Goal: Task Accomplishment & Management: Use online tool/utility

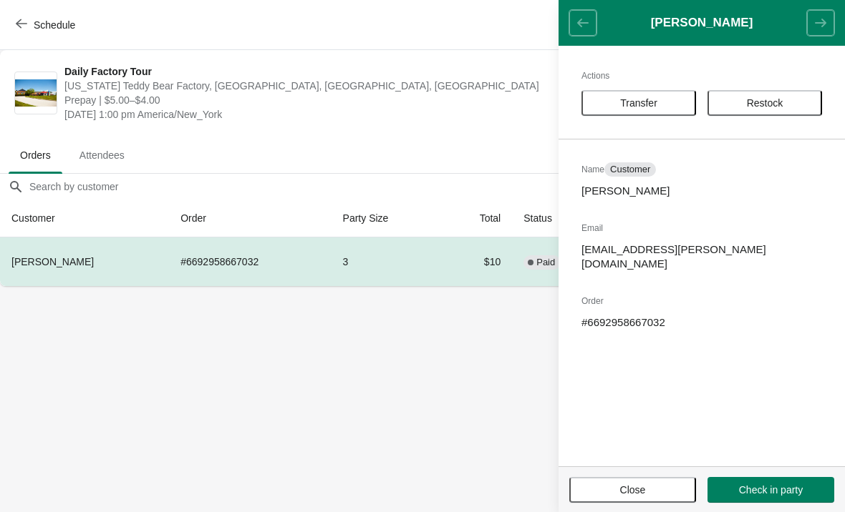
click at [666, 105] on span "Transfer" at bounding box center [638, 102] width 89 height 11
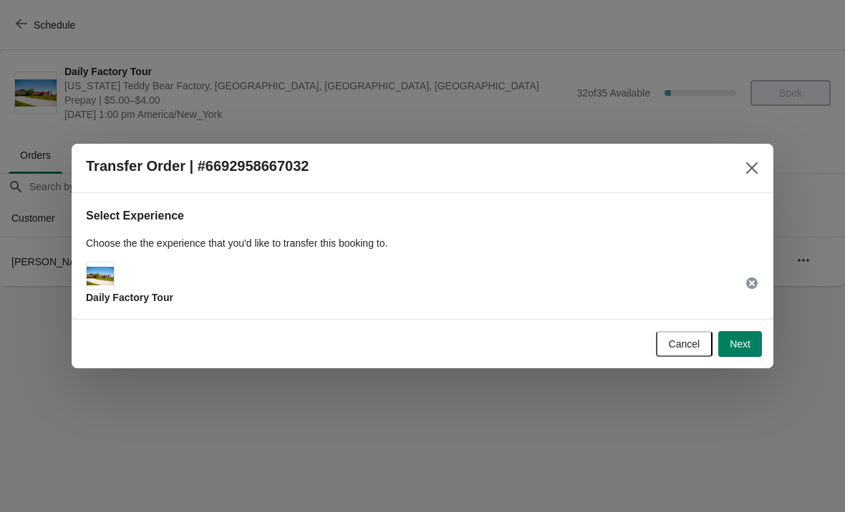
click at [749, 345] on span "Next" at bounding box center [739, 344] width 21 height 11
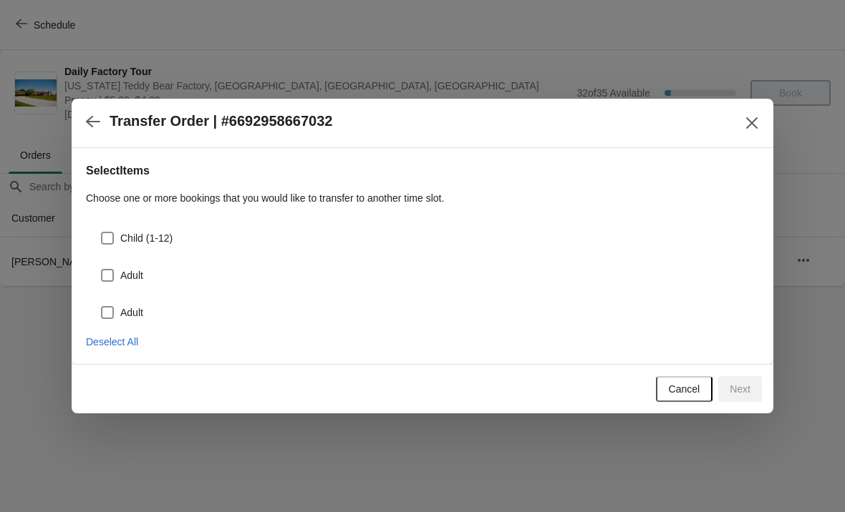
click at [112, 232] on span at bounding box center [107, 238] width 13 height 13
click at [102, 232] on input "Child (1-12)" at bounding box center [101, 232] width 1 height 1
checkbox input "true"
select select "Child (1-12)"
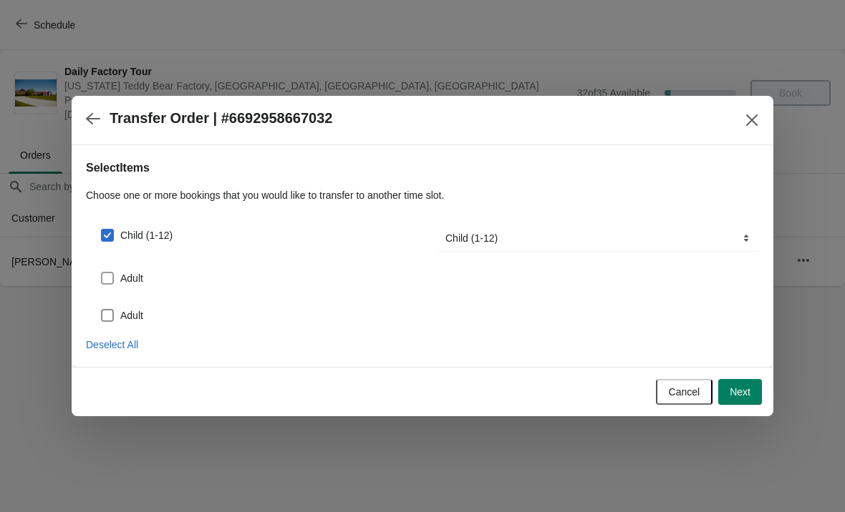
click at [112, 275] on span at bounding box center [107, 278] width 13 height 13
click at [102, 273] on input "Adult" at bounding box center [101, 272] width 1 height 1
checkbox input "true"
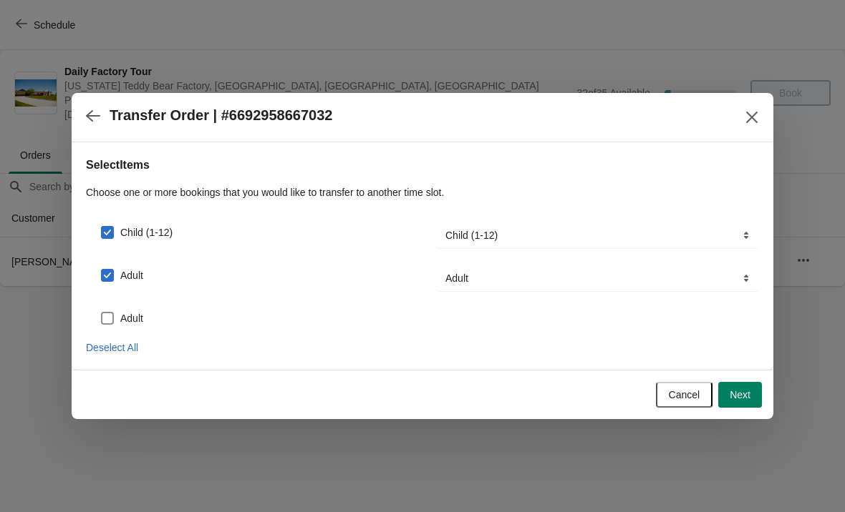
click at [112, 321] on span at bounding box center [107, 318] width 13 height 13
click at [102, 313] on input "Adult" at bounding box center [101, 312] width 1 height 1
checkbox input "true"
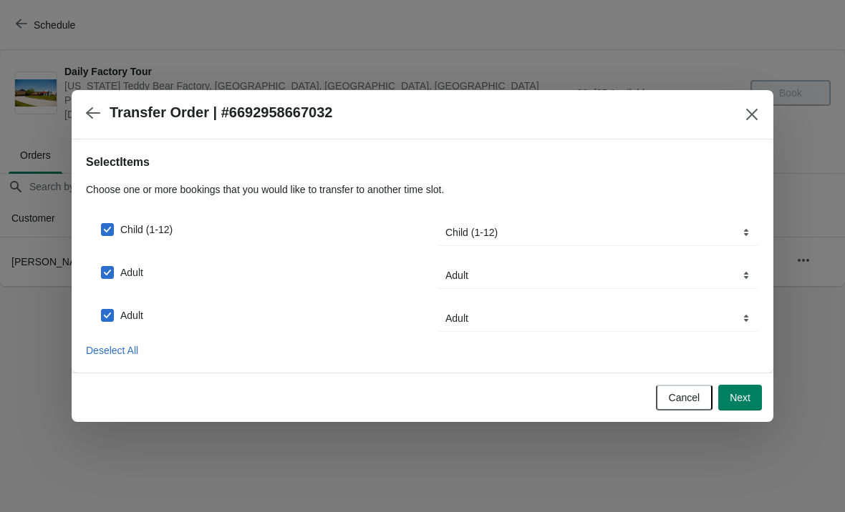
click at [732, 407] on button "Next" at bounding box center [740, 398] width 44 height 26
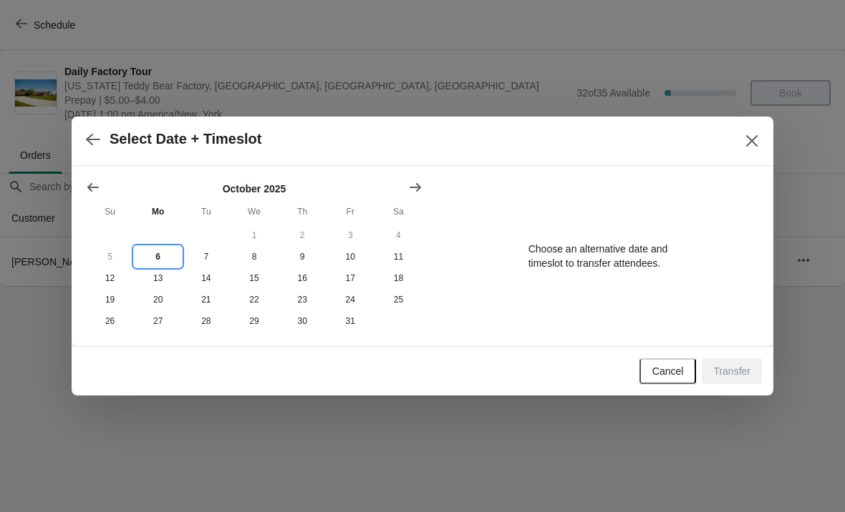
click at [165, 257] on button "6" at bounding box center [158, 256] width 48 height 21
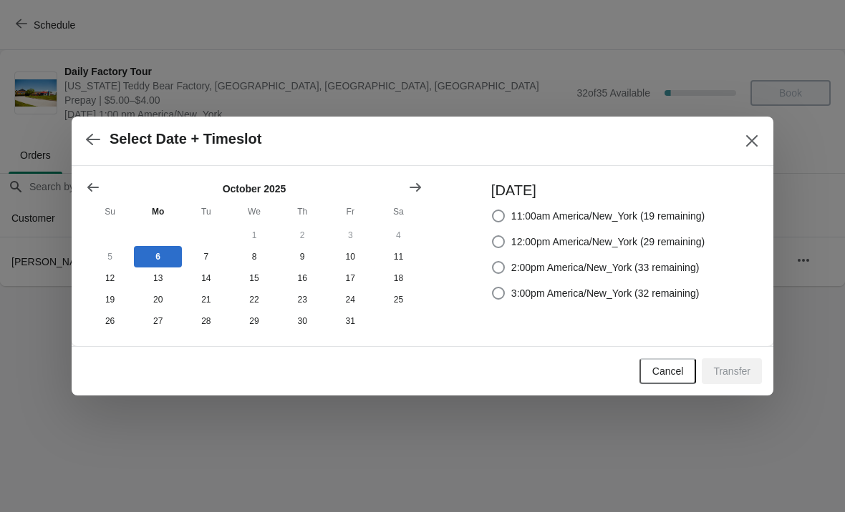
click at [478, 273] on div "[DATE] 11:00am America/New_York (19 remaining) 12:00pm America/New_York (29 rem…" at bounding box center [591, 256] width 228 height 152
click at [491, 274] on label "2:00pm America/New_York (33 remaining)" at bounding box center [595, 268] width 208 height 20
click at [492, 262] on input "2:00pm America/New_York (33 remaining)" at bounding box center [492, 261] width 1 height 1
radio input "true"
click at [737, 376] on span "Transfer" at bounding box center [731, 371] width 37 height 11
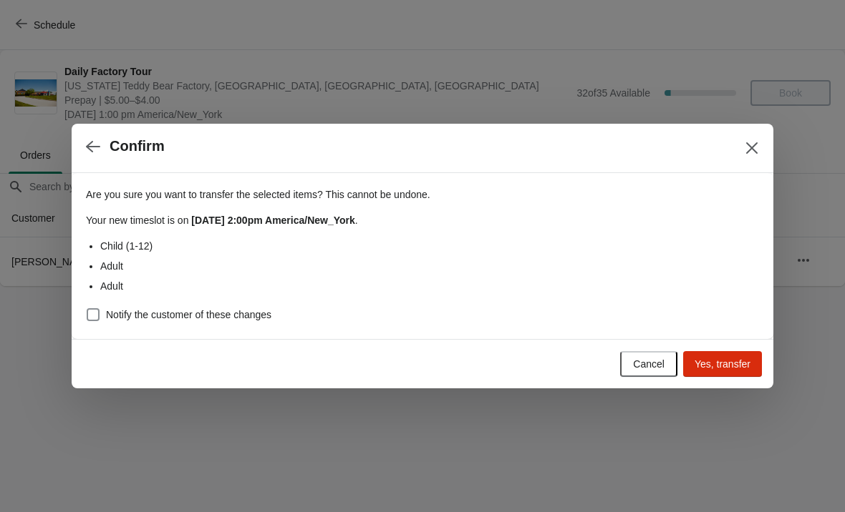
click at [735, 375] on button "Yes, transfer" at bounding box center [722, 364] width 79 height 26
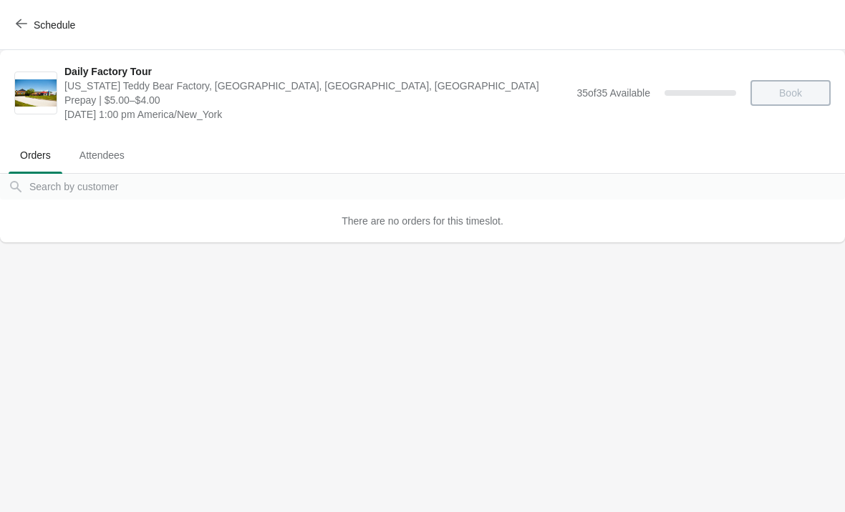
click at [14, 19] on button "Schedule" at bounding box center [46, 25] width 79 height 26
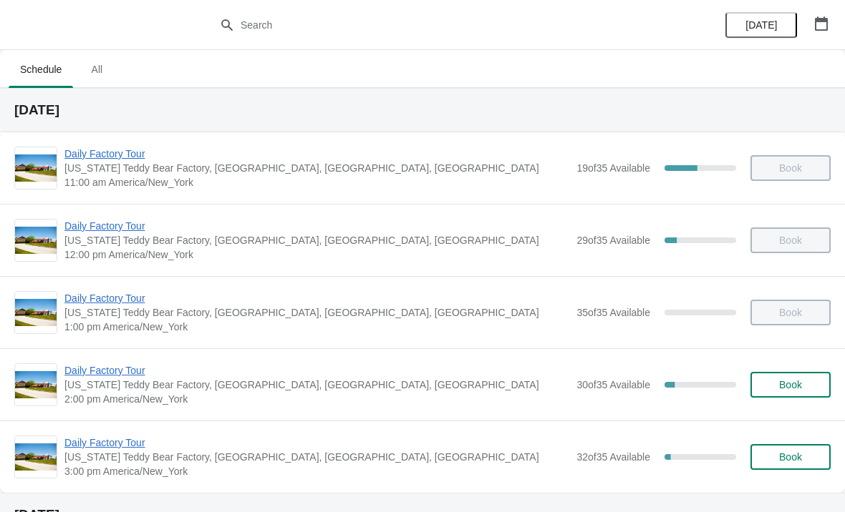
click at [95, 376] on span "Daily Factory Tour" at bounding box center [316, 371] width 505 height 14
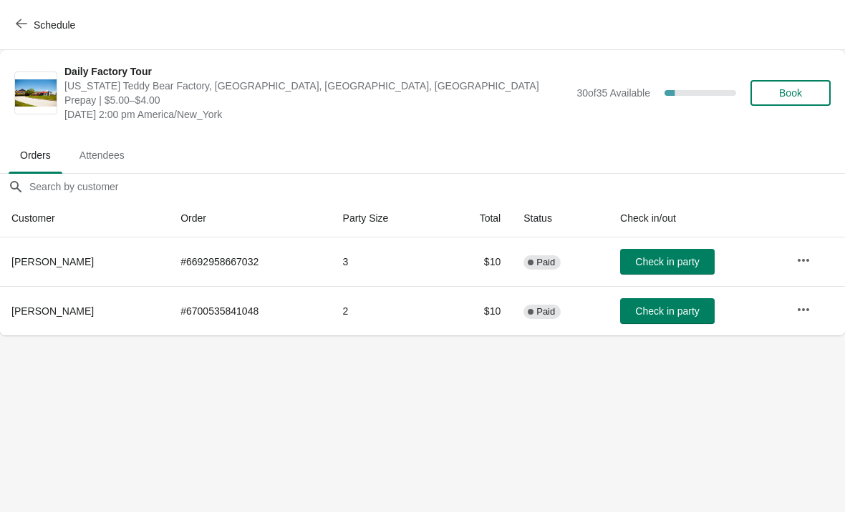
click at [646, 263] on span "Check in party" at bounding box center [667, 261] width 64 height 11
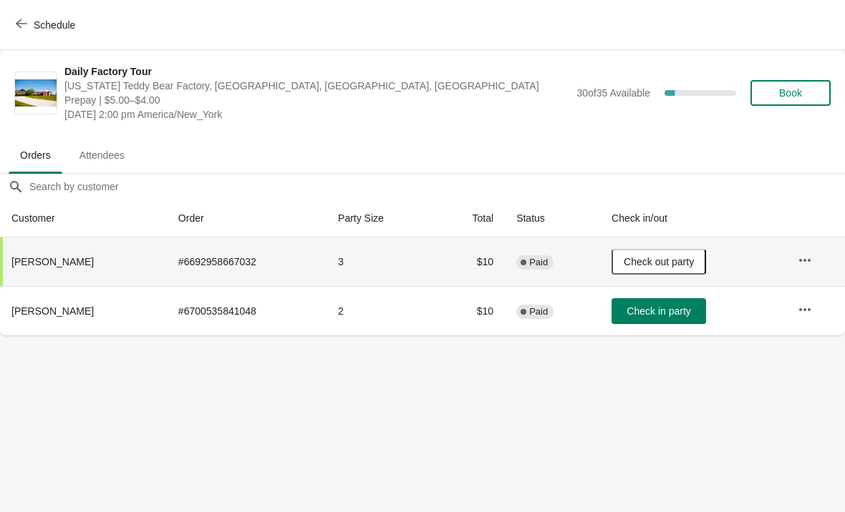
click at [683, 323] on button "Check in party" at bounding box center [658, 311] width 94 height 26
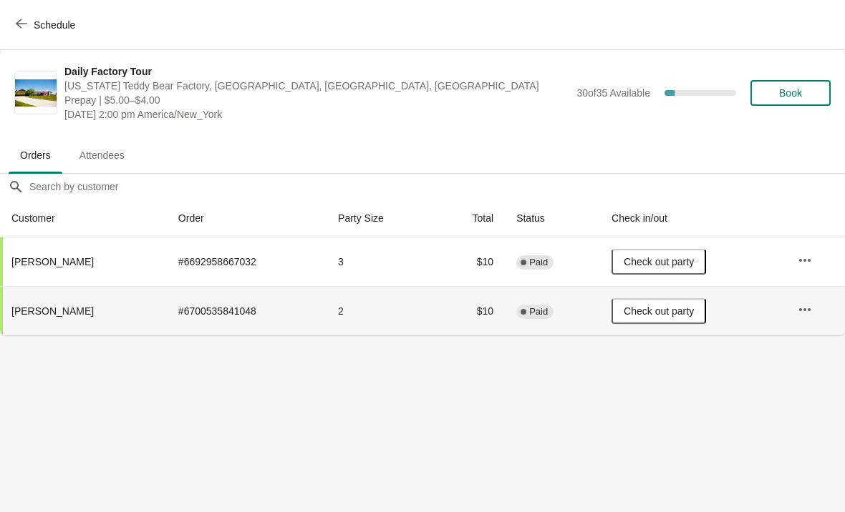
click at [19, 27] on icon "button" at bounding box center [21, 23] width 11 height 11
